Goal: Information Seeking & Learning: Learn about a topic

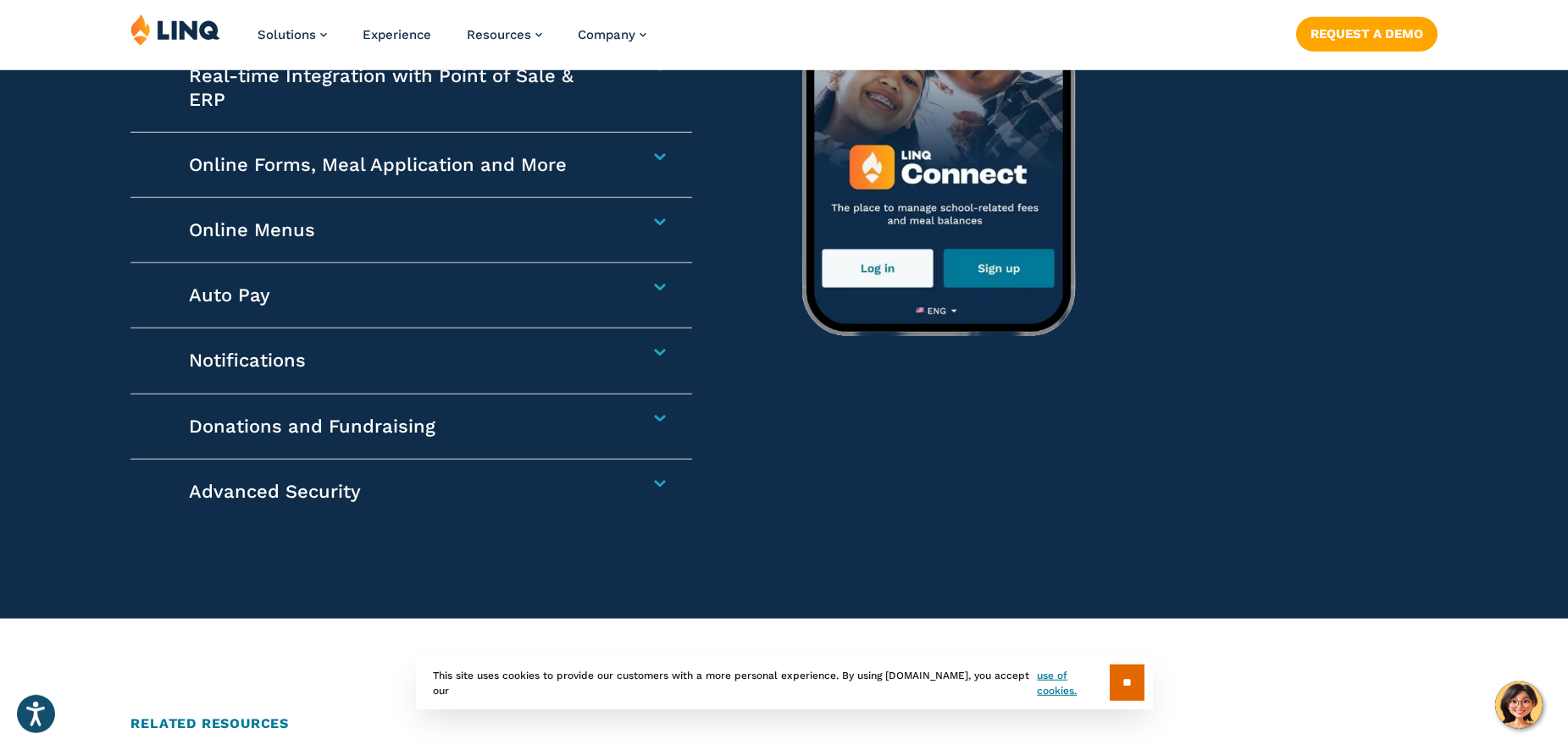
scroll to position [2867, 0]
click at [661, 160] on div "Online Forms, Meal Application and More Reduce administrative time spent and sp…" at bounding box center [411, 165] width 562 height 65
click at [657, 143] on div "Online Forms, Meal Application and More Reduce administrative time spent and sp…" at bounding box center [411, 165] width 562 height 65
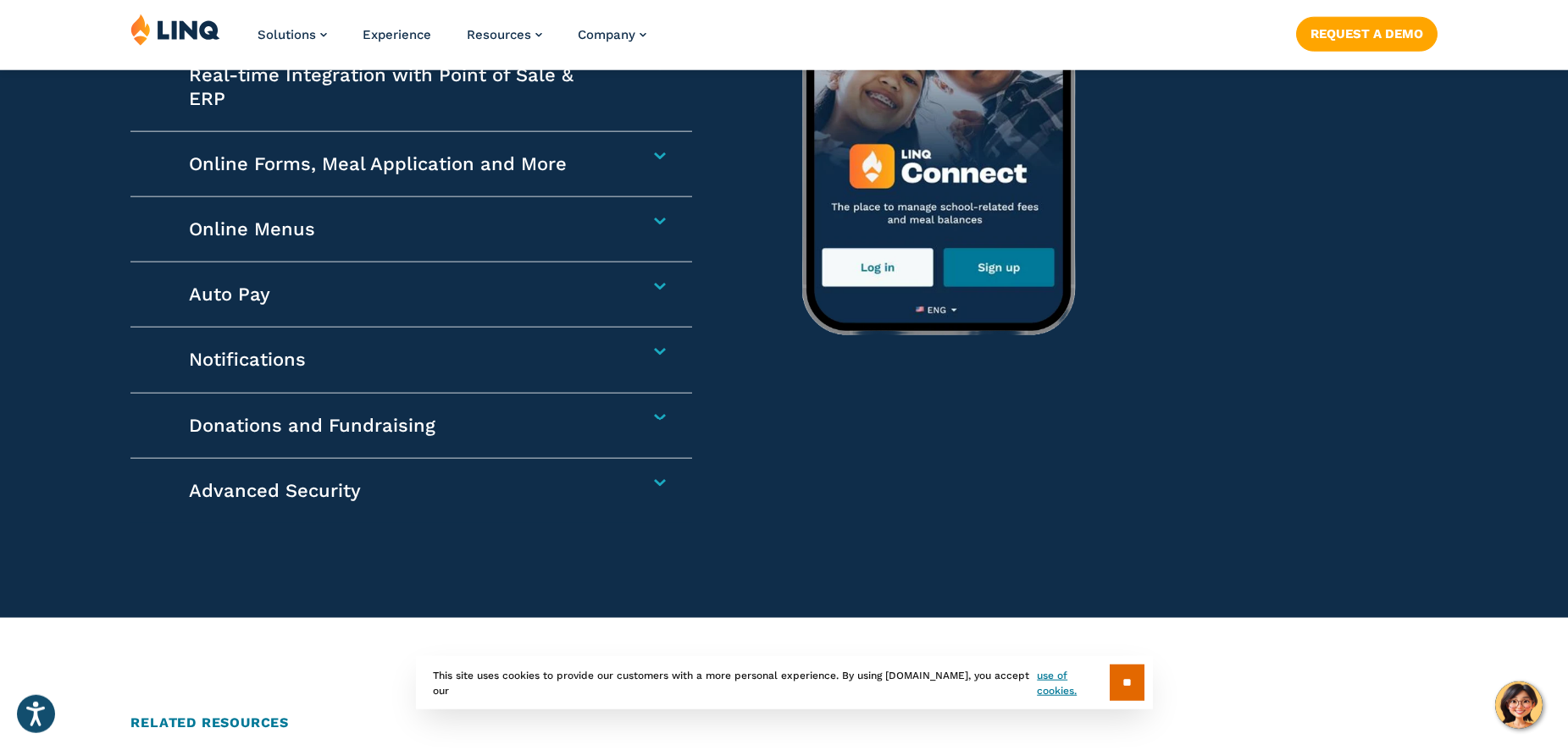
click at [657, 157] on div "Online Forms, Meal Application and More Reduce administrative time spent and sp…" at bounding box center [411, 165] width 562 height 65
click at [486, 170] on h4 "Online Forms, Meal Application and More" at bounding box center [402, 164] width 426 height 24
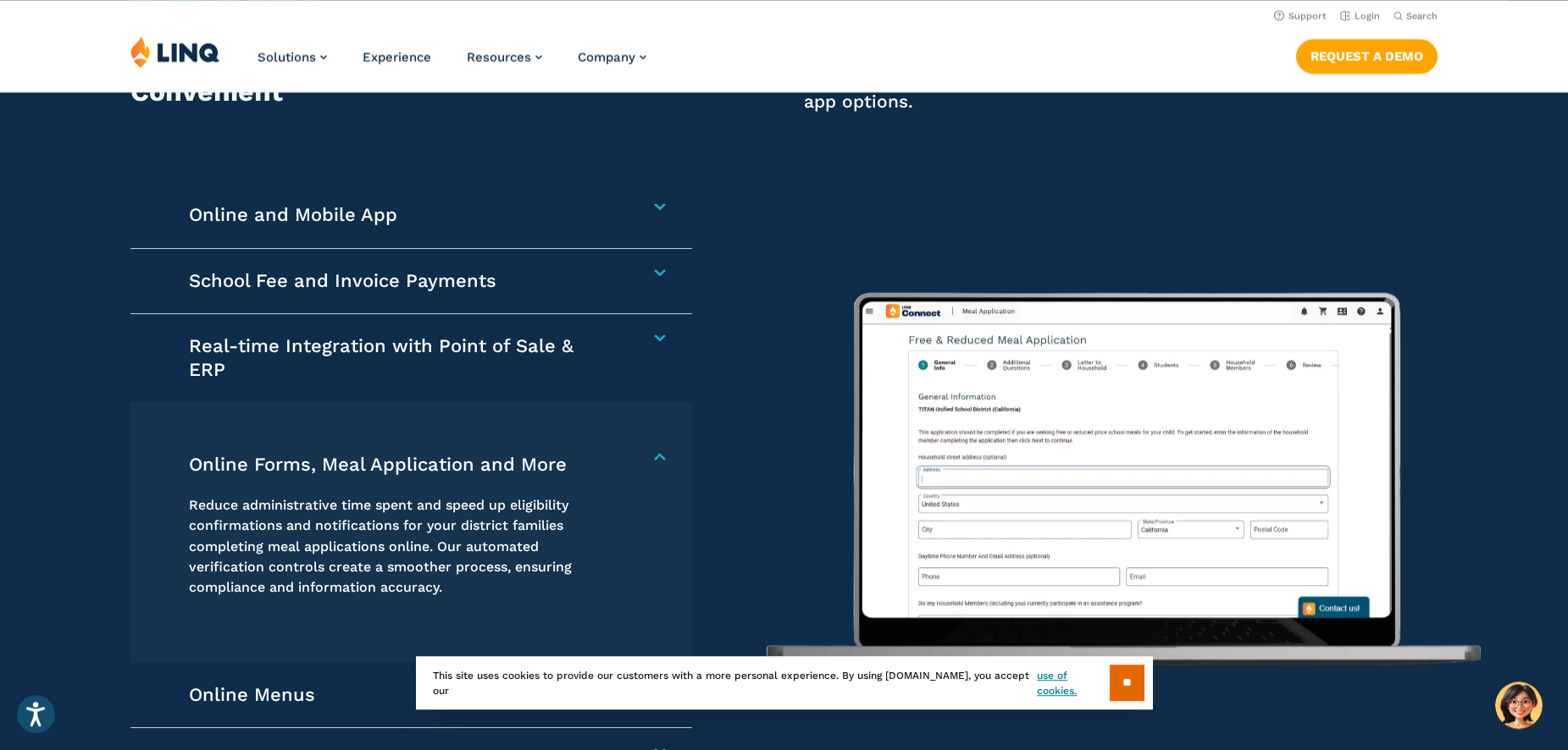
scroll to position [2438, 0]
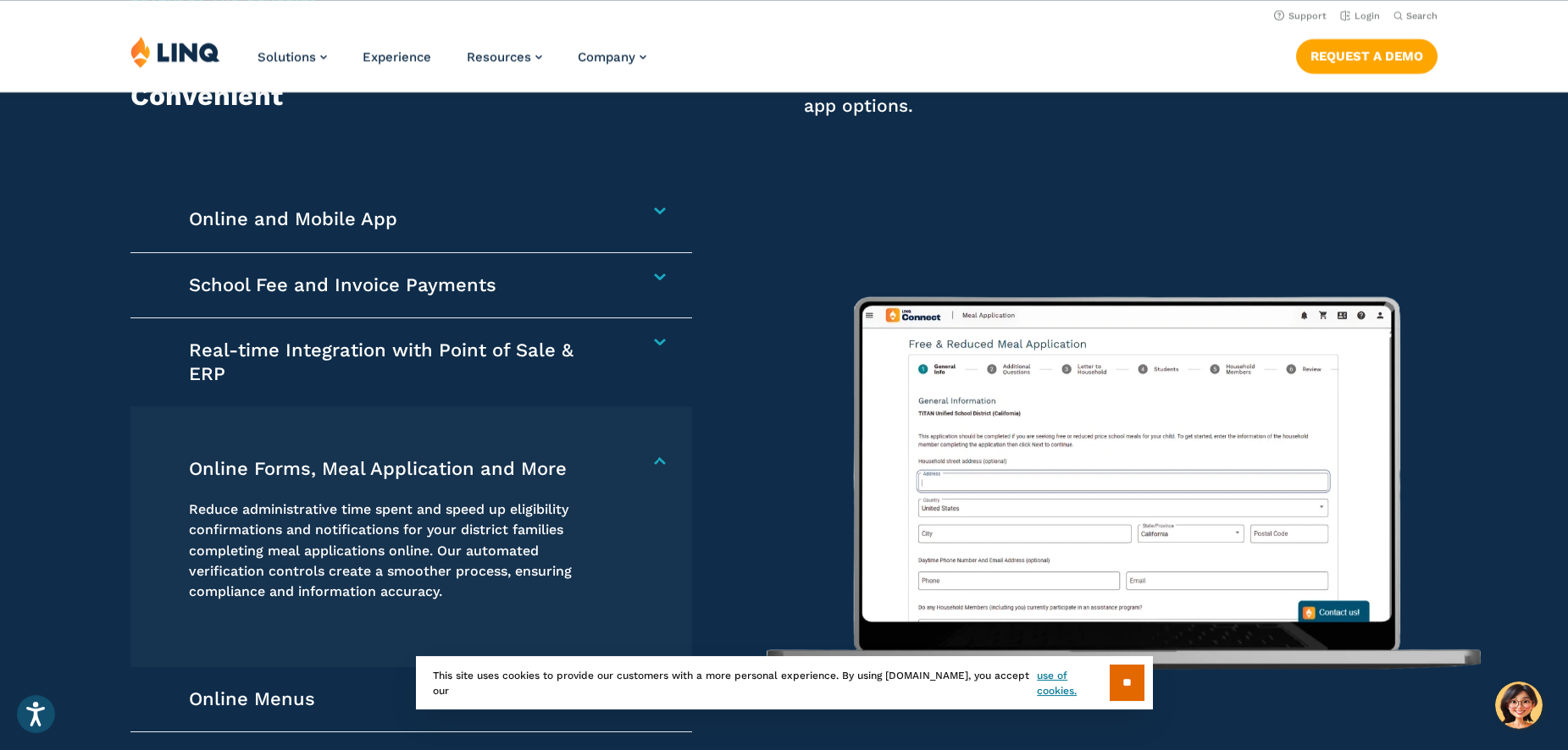
click at [391, 294] on div "School Fee and Invoice Payments Collect any school-related fees faster. From af…" at bounding box center [411, 286] width 562 height 65
click at [600, 296] on h4 "School Fee and Invoice Payments" at bounding box center [402, 285] width 426 height 24
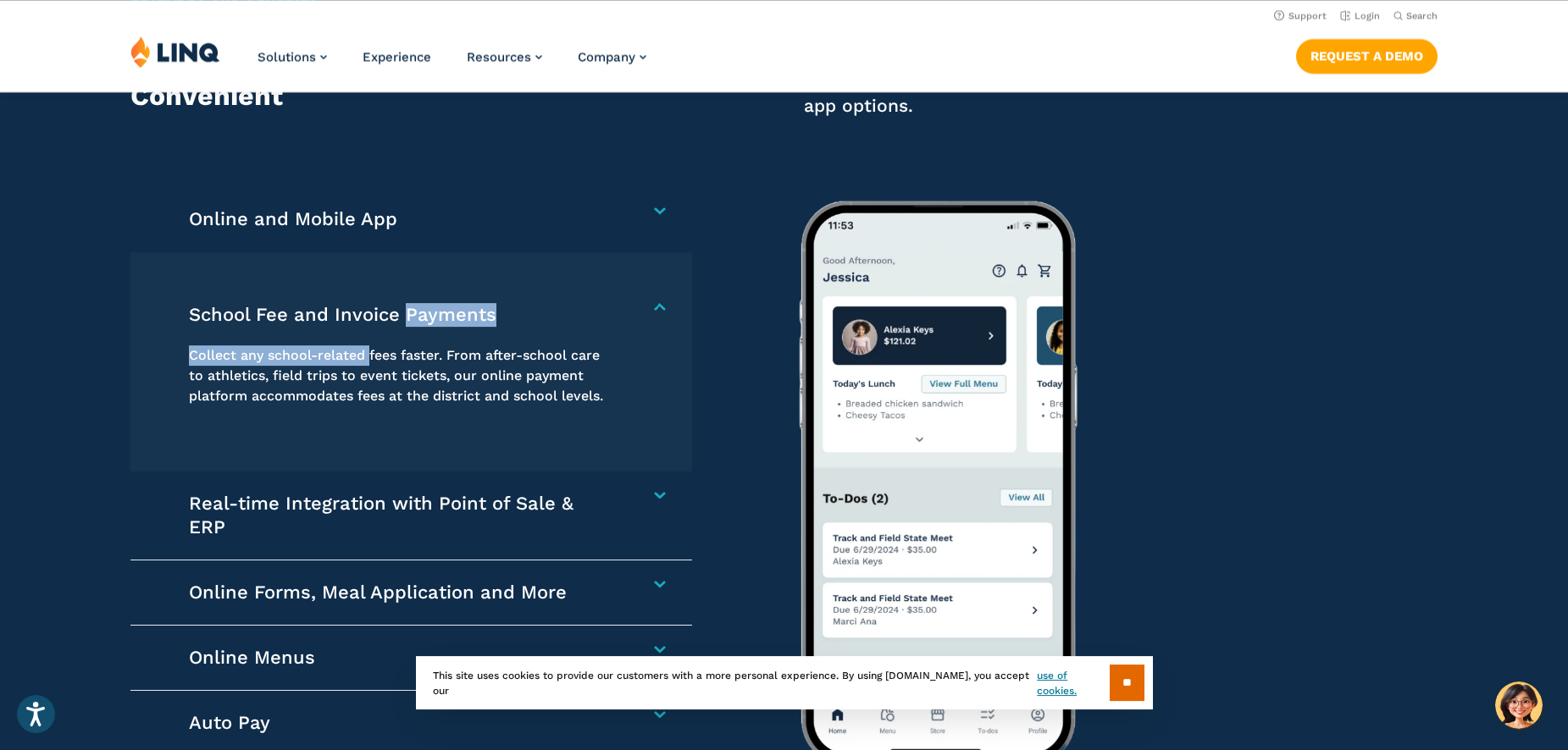
drag, startPoint x: 600, startPoint y: 296, endPoint x: 354, endPoint y: 380, distance: 259.9
click at [354, 380] on div "School Fee and Invoice Payments Collect any school-related fees faster. From af…" at bounding box center [411, 362] width 562 height 219
click at [615, 327] on h4 "School Fee and Invoice Payments" at bounding box center [402, 315] width 426 height 24
click at [658, 321] on div "School Fee and Invoice Payments Collect any school-related fees faster. From af…" at bounding box center [411, 362] width 562 height 219
click at [320, 231] on h4 "Online and Mobile App" at bounding box center [402, 219] width 426 height 24
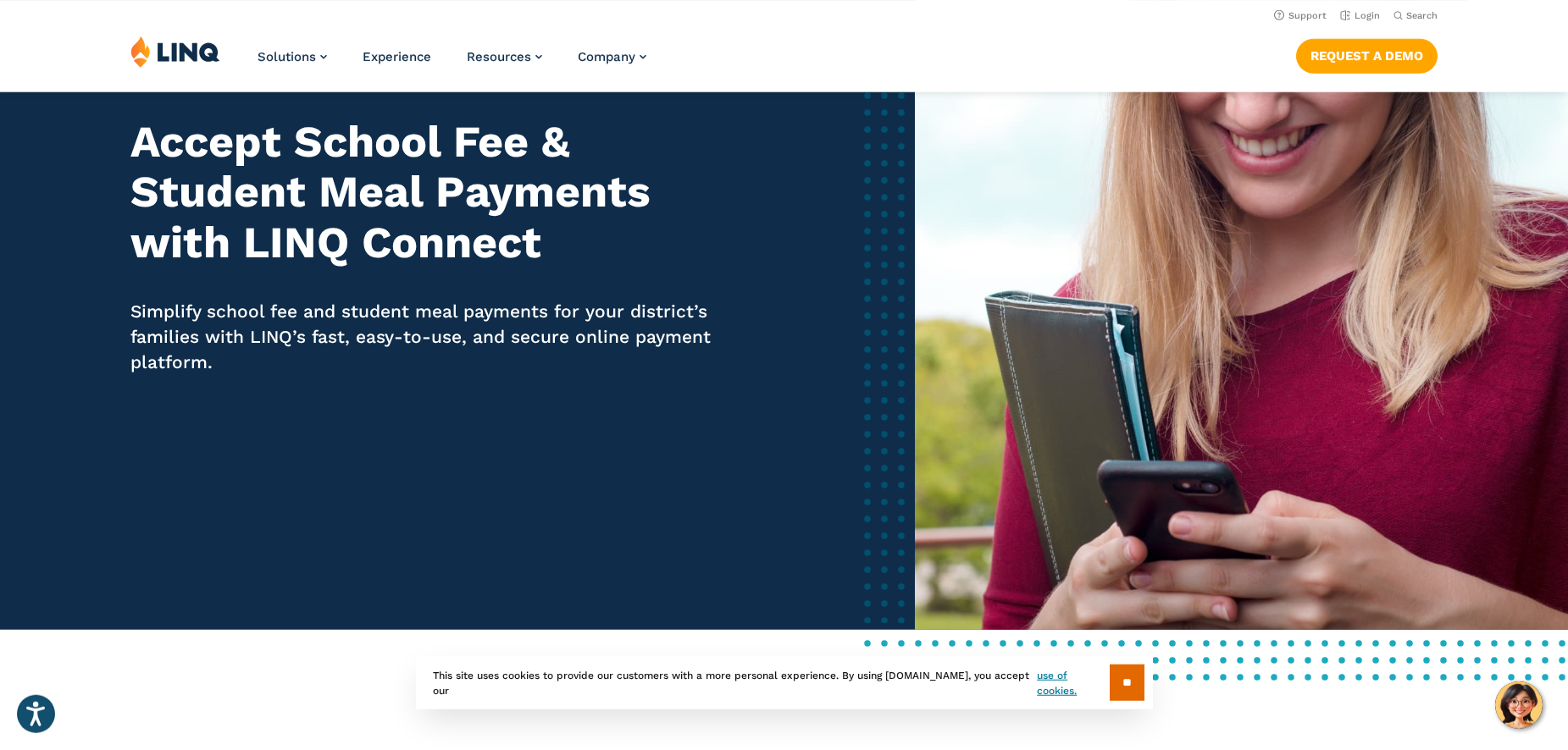
scroll to position [0, 0]
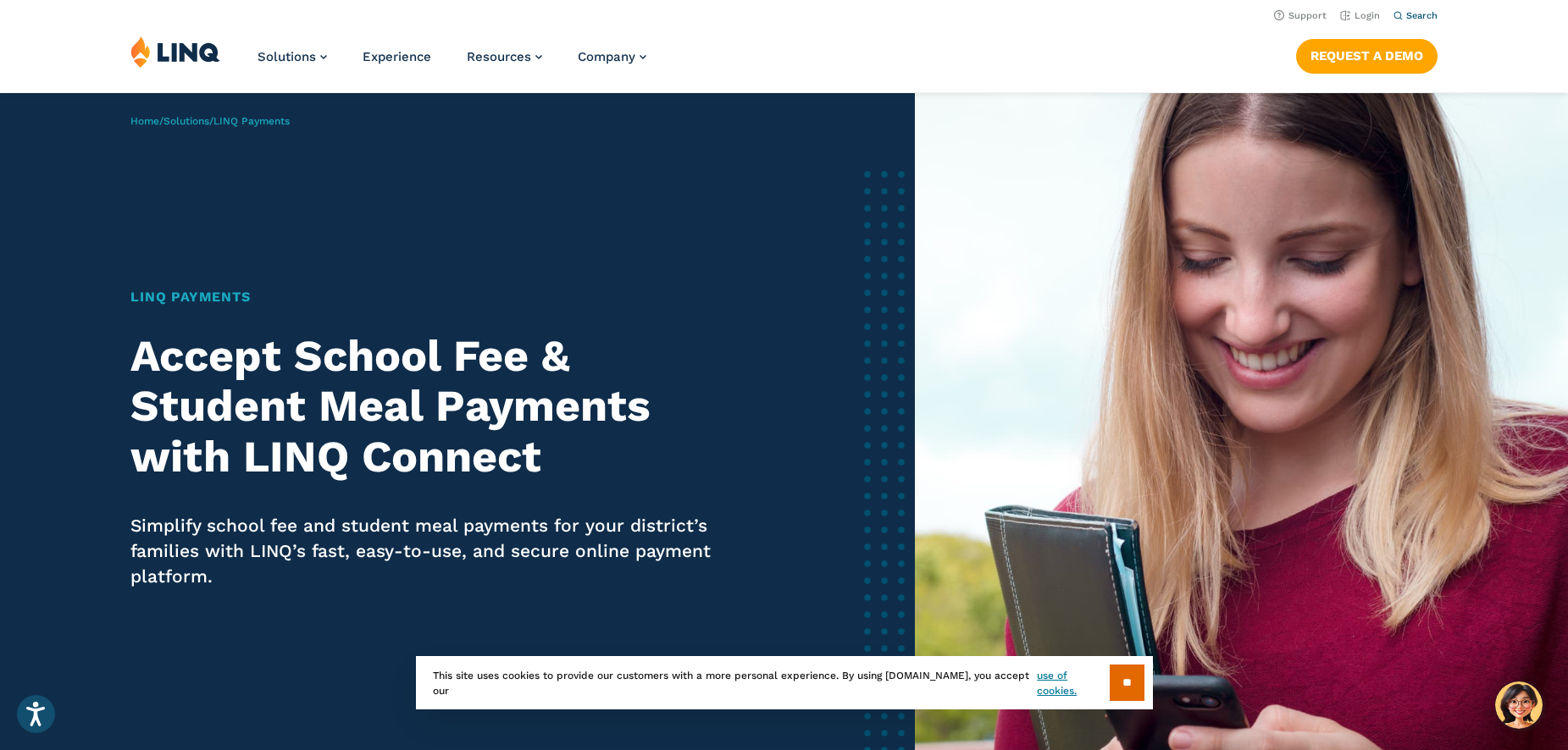
click at [1410, 18] on span "Search" at bounding box center [1421, 15] width 32 height 11
type input "**********"
click at [1416, 46] on button "Submit Search" at bounding box center [1416, 46] width 1 height 1
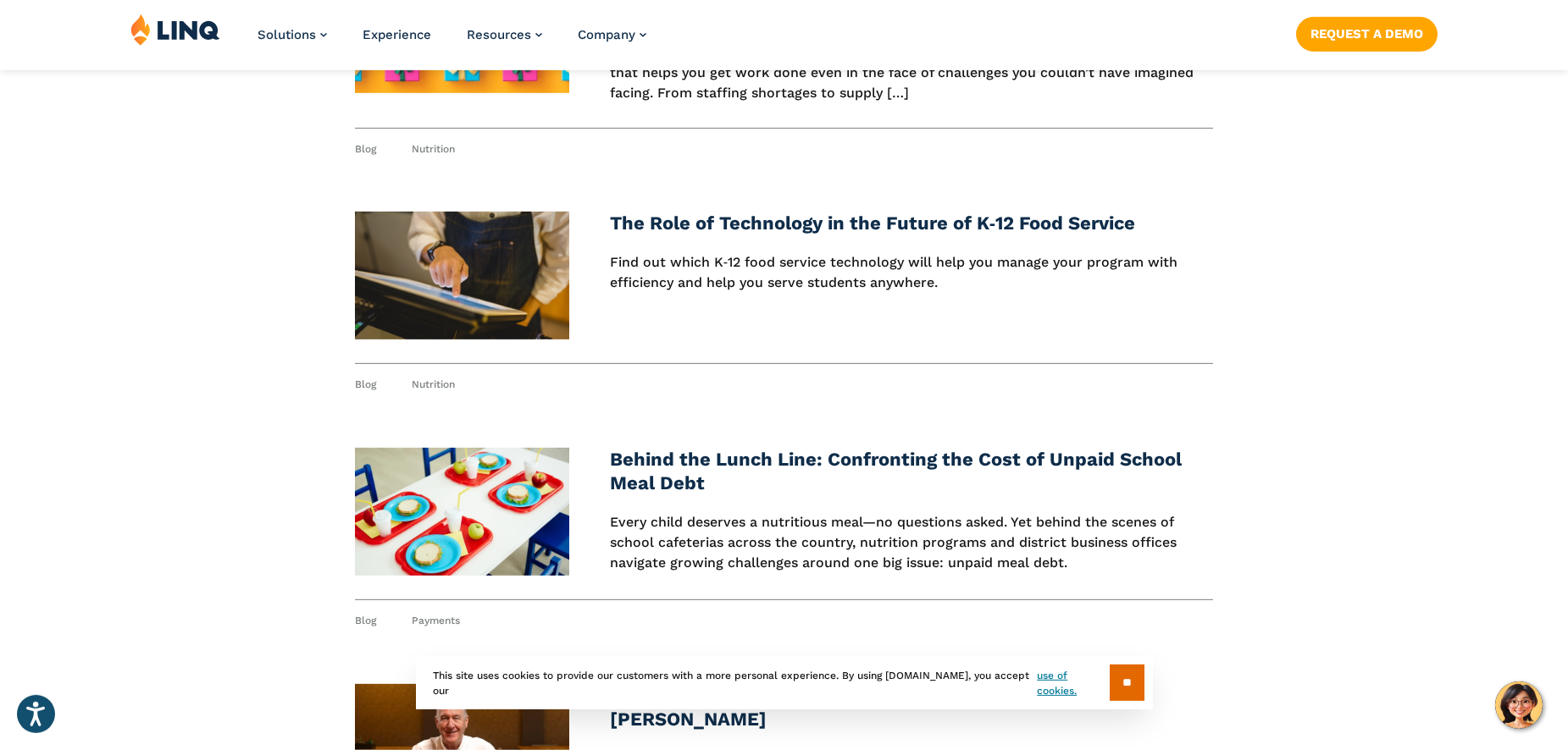
scroll to position [2242, 0]
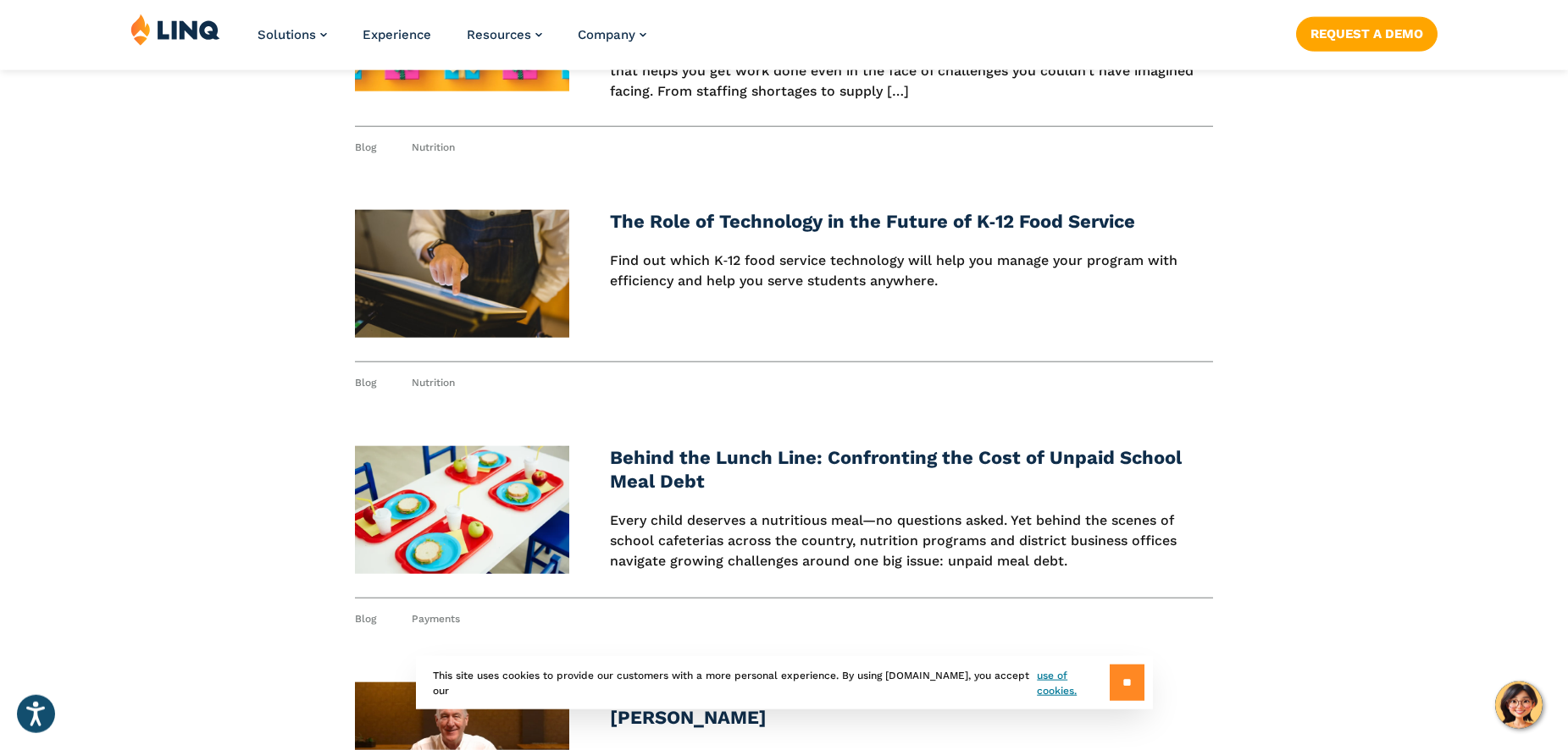
click at [1115, 678] on input "**" at bounding box center [1127, 683] width 35 height 36
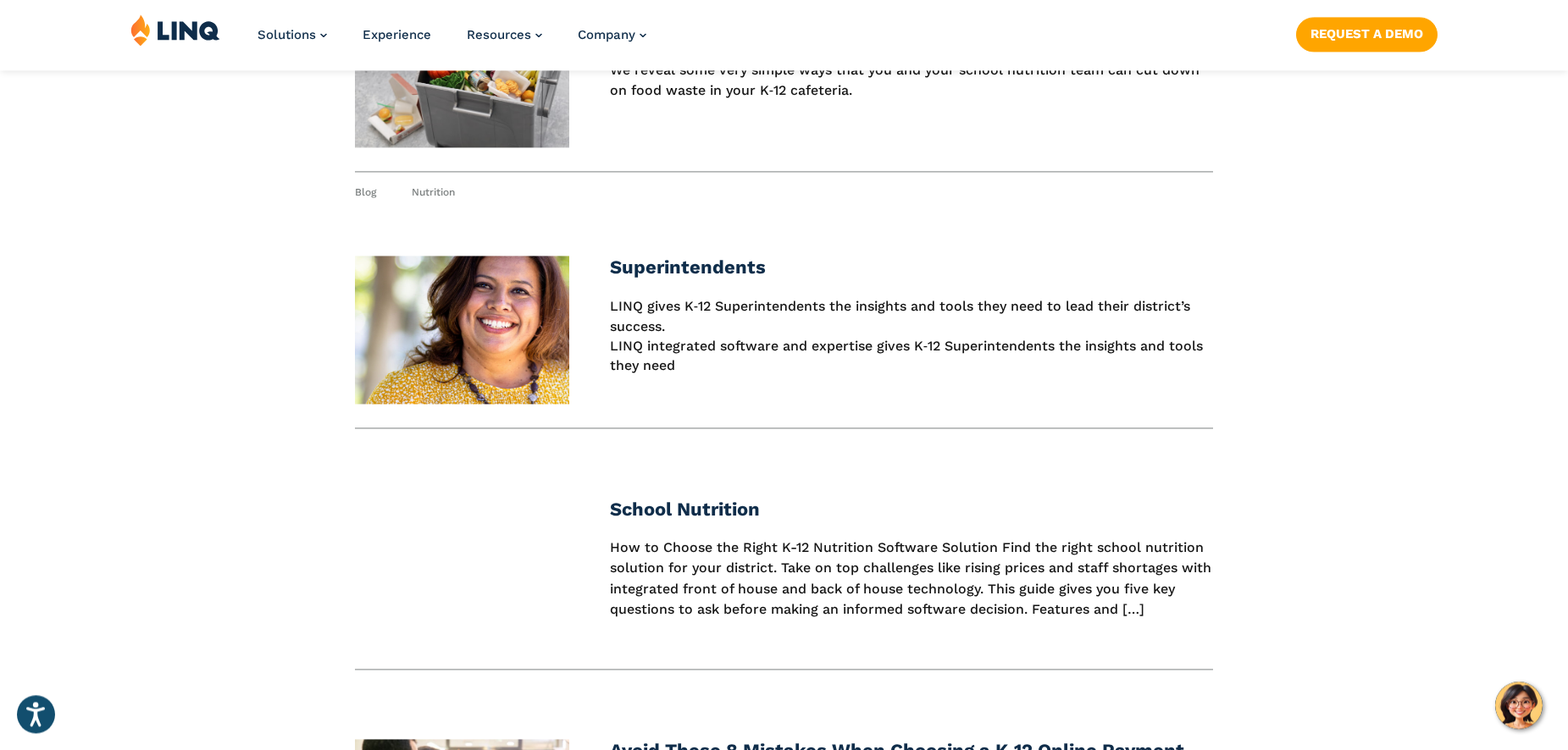
scroll to position [9651, 0]
